Goal: Communication & Community: Connect with others

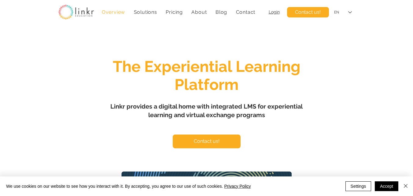
click at [334, 89] on div "main content" at bounding box center [206, 182] width 413 height 308
click at [313, 13] on span "Contact us!" at bounding box center [308, 12] width 26 height 7
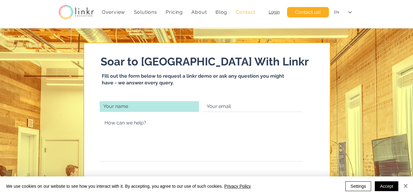
click at [138, 106] on input "main content" at bounding box center [149, 106] width 99 height 11
type input "[PERSON_NAME]"
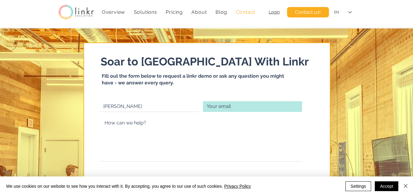
click at [238, 107] on input "main content" at bounding box center [252, 106] width 99 height 11
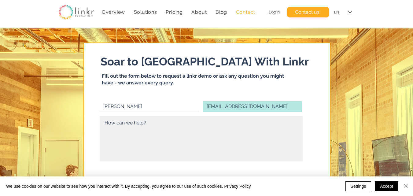
type input "[EMAIL_ADDRESS][DOMAIN_NAME]"
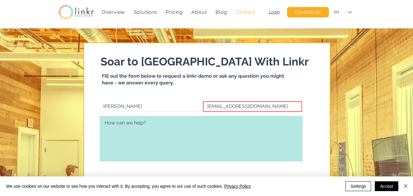
click at [112, 123] on textarea "main content" at bounding box center [201, 139] width 203 height 46
click at [162, 124] on textarea "Would love to collaborate in a COIL project around experiential learning. Thank…" at bounding box center [201, 139] width 203 height 46
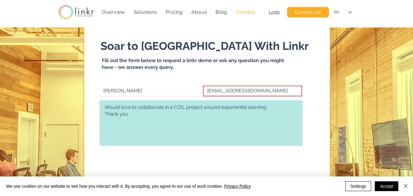
scroll to position [31, 0]
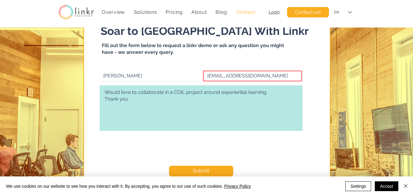
type textarea "Would love to collaborate in a COIL project around experiential learning. Thank…"
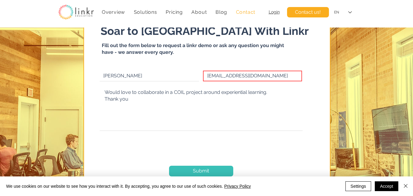
checkbox input "true"
click at [203, 171] on span "Submit" at bounding box center [201, 171] width 16 height 7
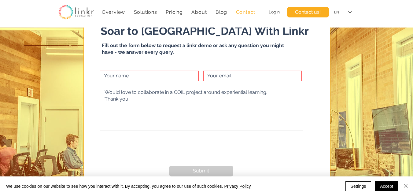
checkbox input "false"
